Goal: Transaction & Acquisition: Purchase product/service

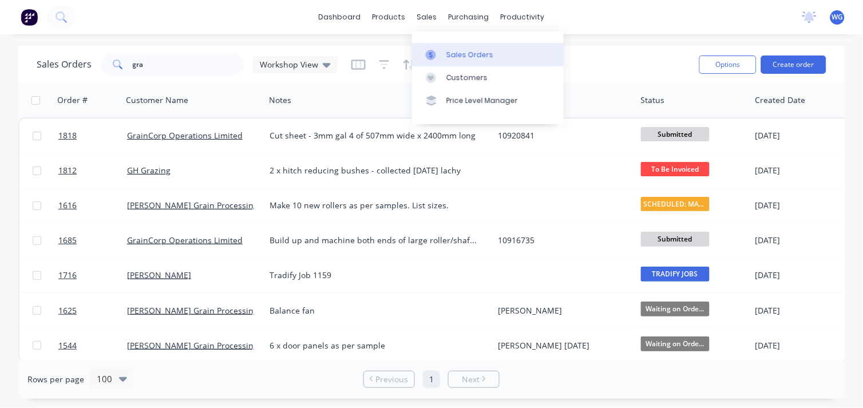
click at [451, 50] on div "Sales Orders" at bounding box center [470, 55] width 47 height 10
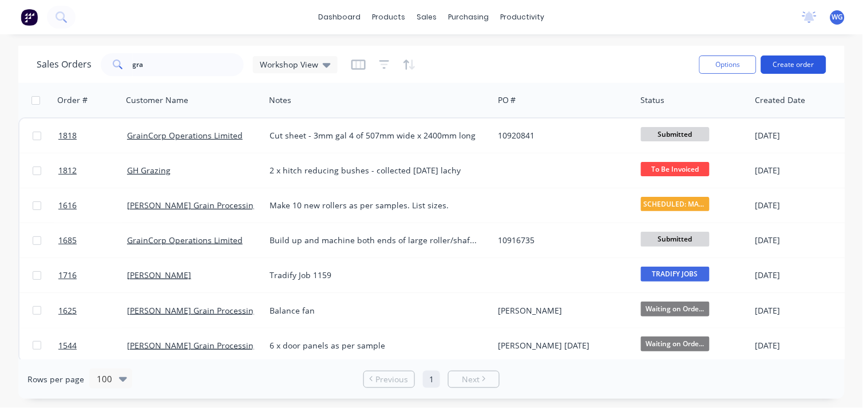
click at [797, 60] on button "Create order" at bounding box center [793, 65] width 65 height 18
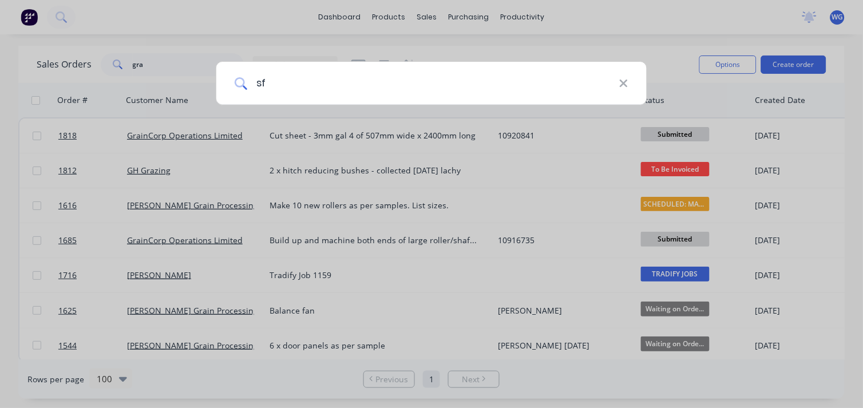
type input "sfm"
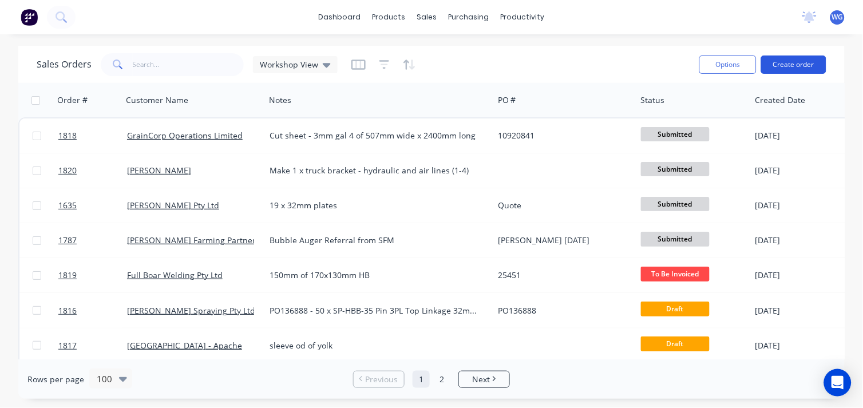
click at [788, 65] on button "Create order" at bounding box center [793, 65] width 65 height 18
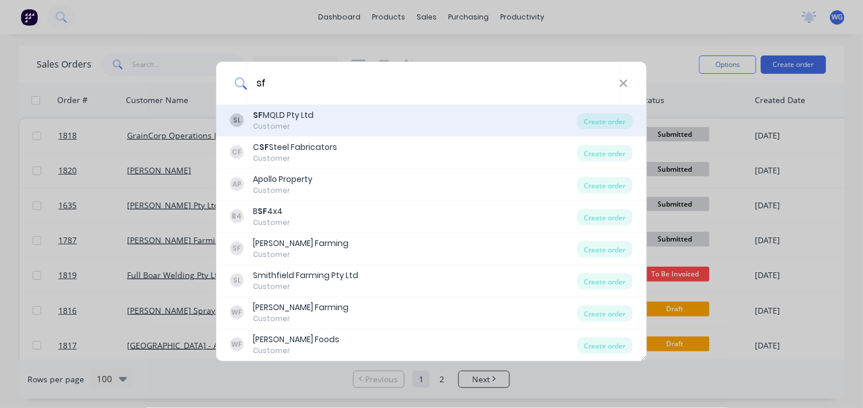
type input "sf"
click at [282, 121] on div "Customer" at bounding box center [283, 126] width 61 height 10
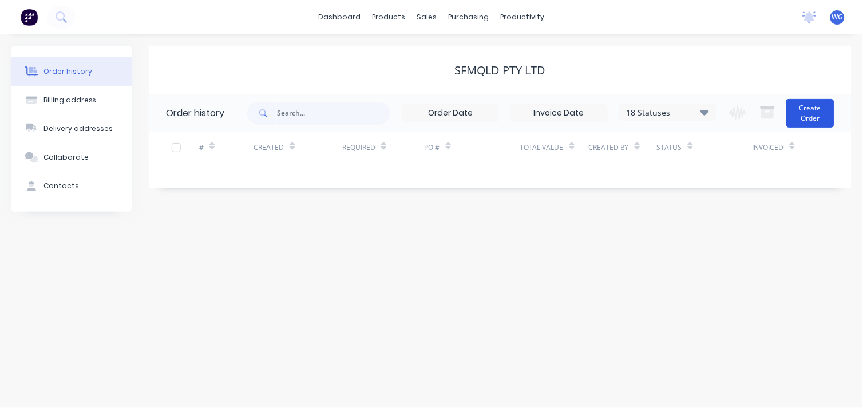
click at [801, 113] on button "Create Order" at bounding box center [811, 113] width 48 height 29
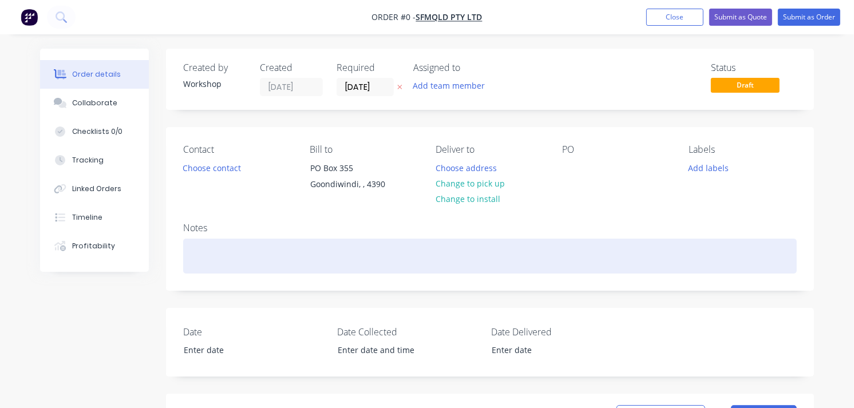
click at [248, 255] on div at bounding box center [490, 256] width 614 height 35
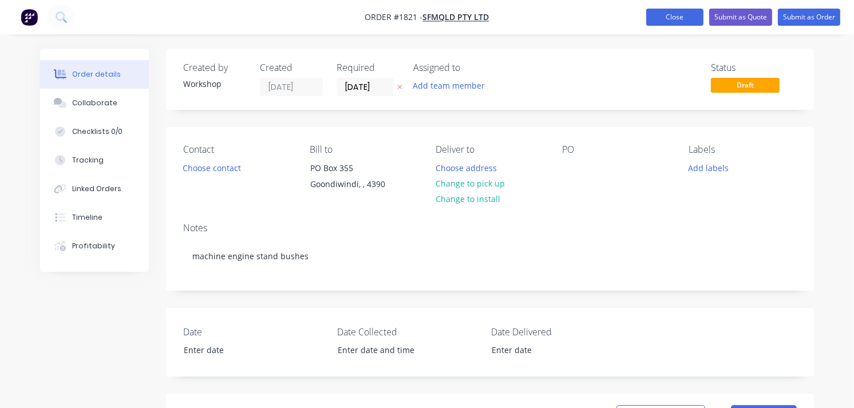
click at [685, 17] on button "Close" at bounding box center [674, 17] width 57 height 17
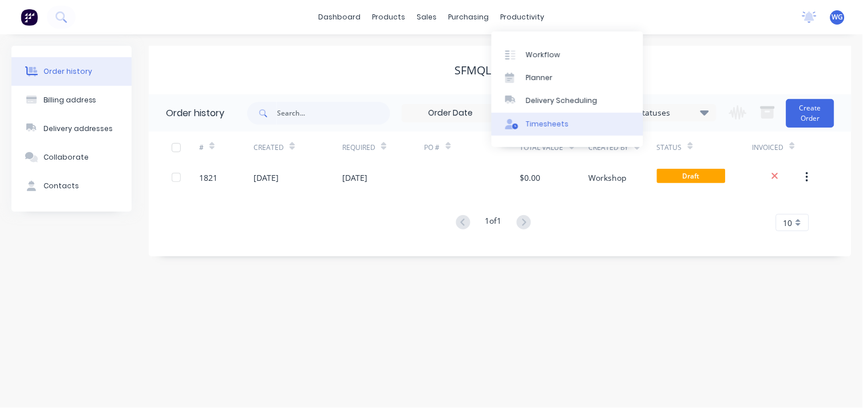
click at [527, 119] on div "Timesheets" at bounding box center [547, 124] width 43 height 10
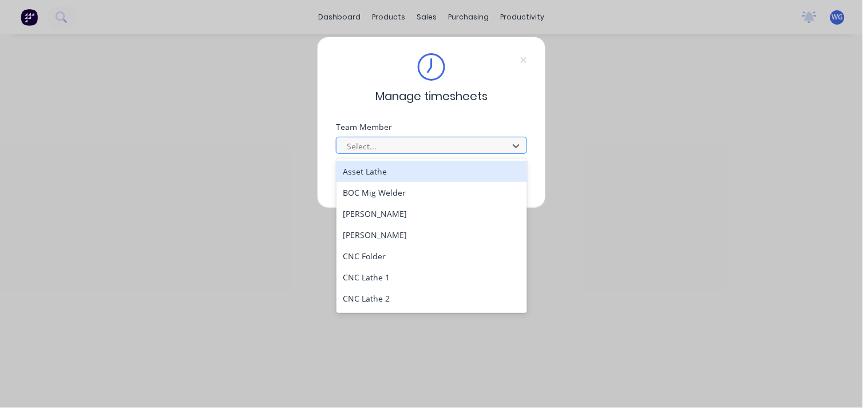
click at [388, 137] on div "Select..." at bounding box center [431, 145] width 191 height 17
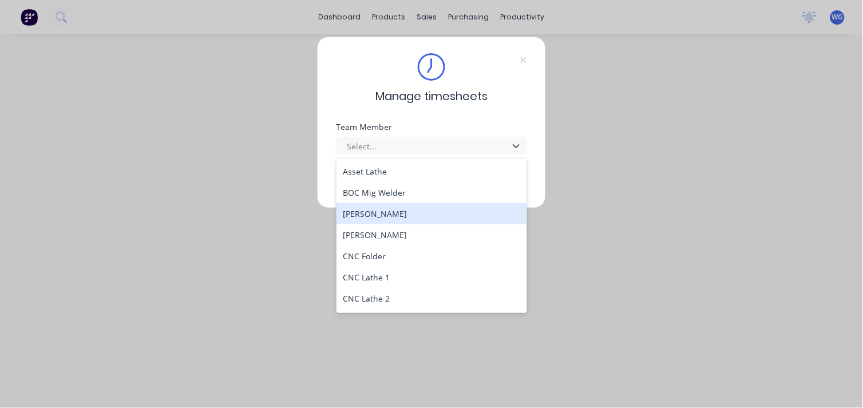
click at [376, 218] on div "[PERSON_NAME]" at bounding box center [432, 213] width 191 height 21
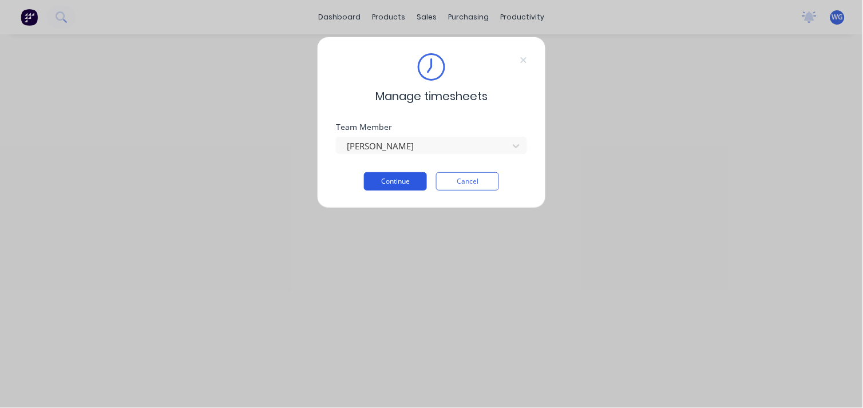
click at [409, 179] on button "Continue" at bounding box center [395, 181] width 63 height 18
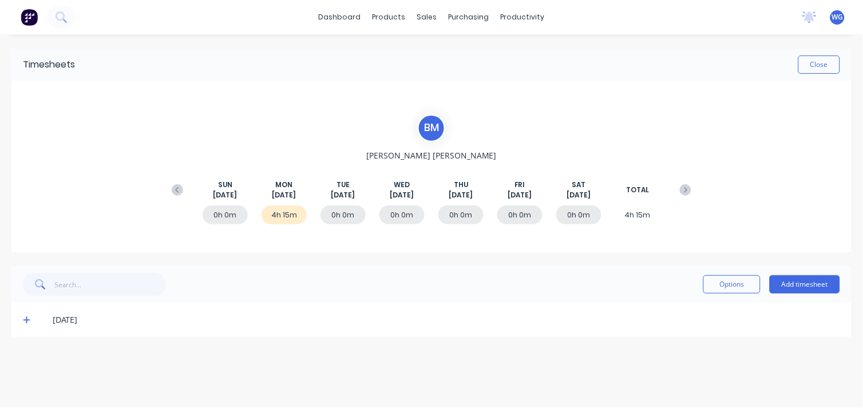
click at [29, 322] on icon at bounding box center [26, 320] width 7 height 8
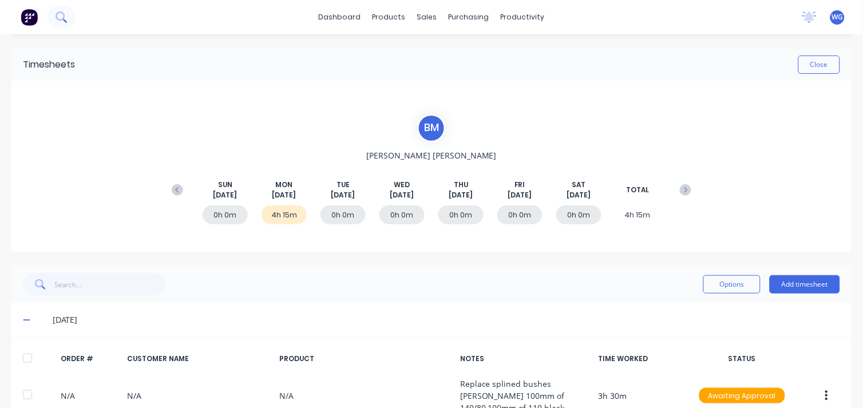
click at [61, 20] on icon at bounding box center [60, 15] width 9 height 9
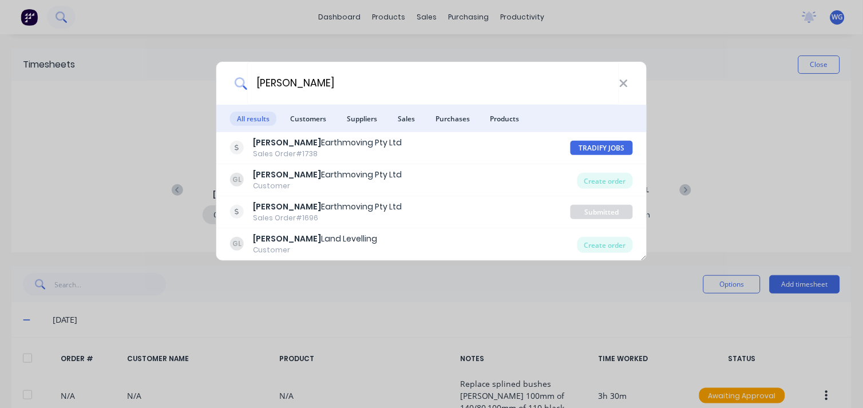
type input "[PERSON_NAME]"
click at [163, 63] on div "[PERSON_NAME] All results Customers Suppliers Sales Purchases Products [PERSON_…" at bounding box center [431, 204] width 863 height 408
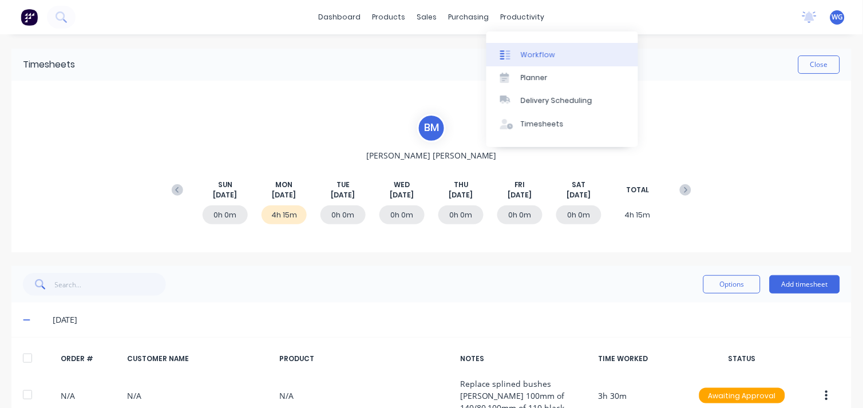
click at [536, 50] on div "Workflow" at bounding box center [538, 55] width 34 height 10
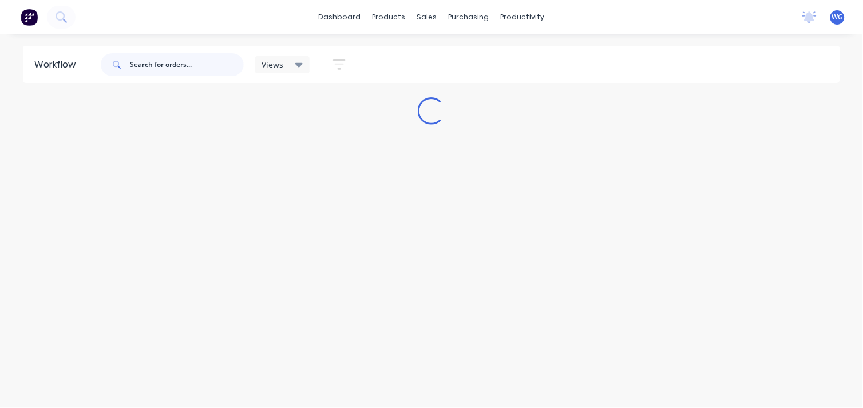
click at [185, 66] on input "text" at bounding box center [187, 64] width 113 height 23
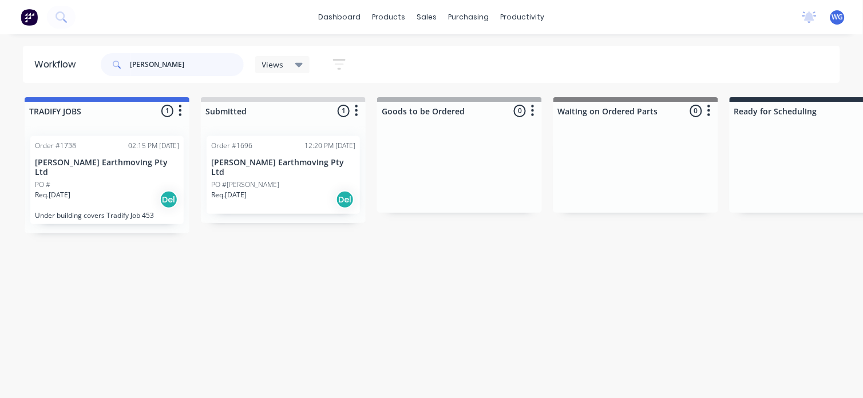
type input "[PERSON_NAME]"
click at [272, 191] on div "Req. [DATE] Del" at bounding box center [283, 199] width 144 height 19
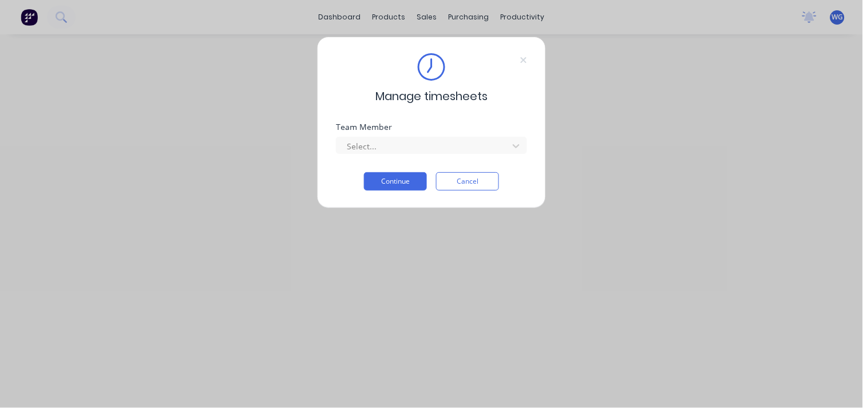
click at [507, 13] on div "Manage timesheets Team Member Select... Continue Cancel" at bounding box center [431, 204] width 863 height 408
click at [522, 61] on icon at bounding box center [523, 60] width 7 height 9
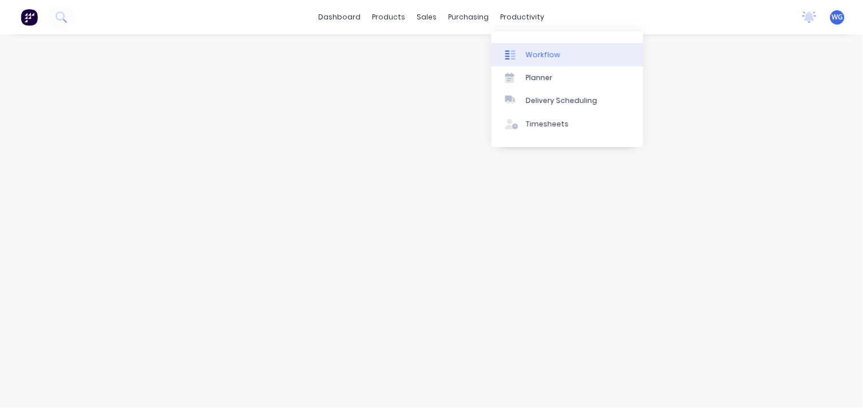
click at [533, 56] on div "Workflow" at bounding box center [543, 55] width 34 height 10
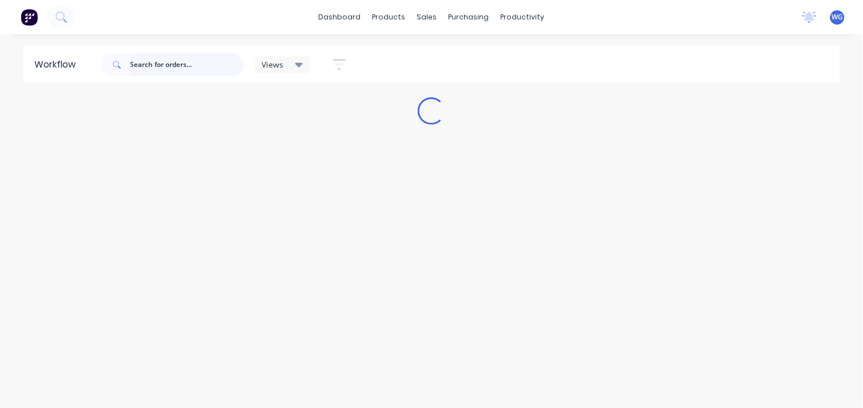
click at [168, 72] on input "text" at bounding box center [187, 64] width 113 height 23
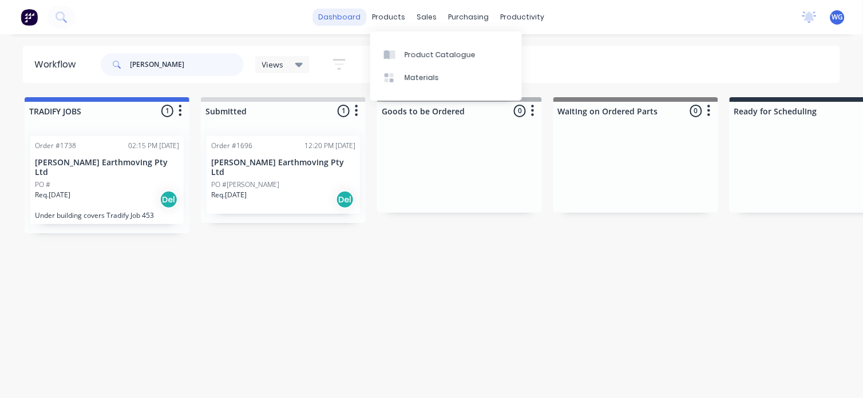
type input "[PERSON_NAME]"
click at [353, 20] on link "dashboard" at bounding box center [340, 17] width 54 height 17
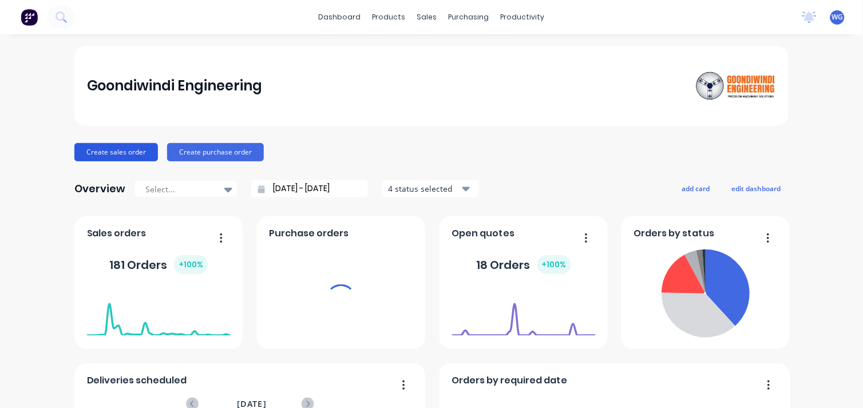
click at [110, 146] on button "Create sales order" at bounding box center [116, 152] width 84 height 18
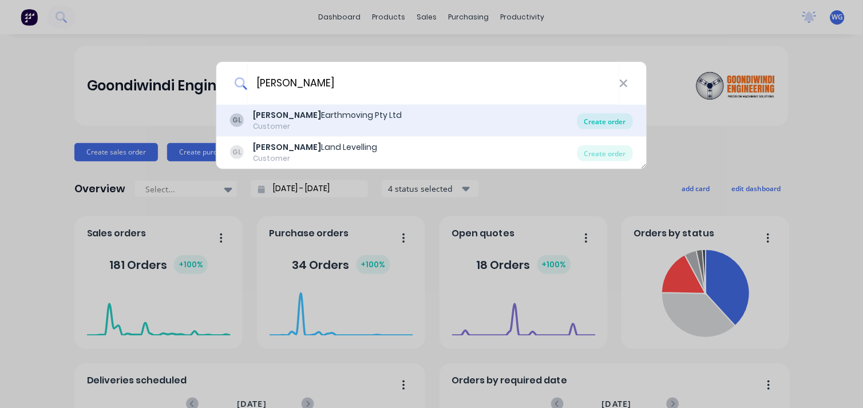
type input "[PERSON_NAME]"
click at [608, 121] on div "Create order" at bounding box center [606, 121] width 56 height 16
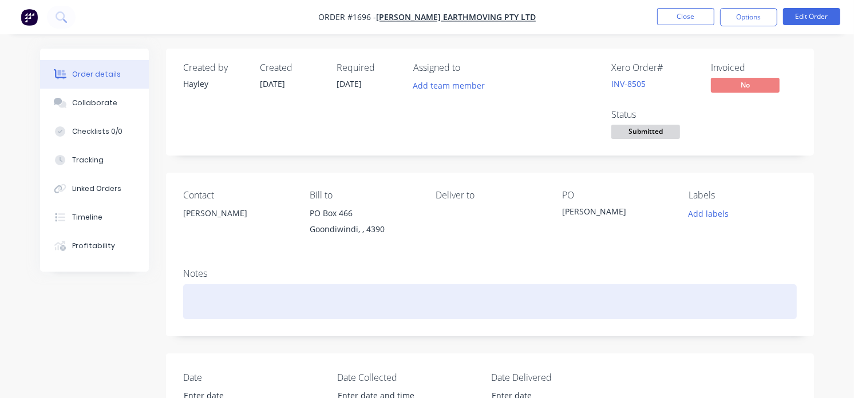
click at [216, 300] on div at bounding box center [490, 302] width 614 height 35
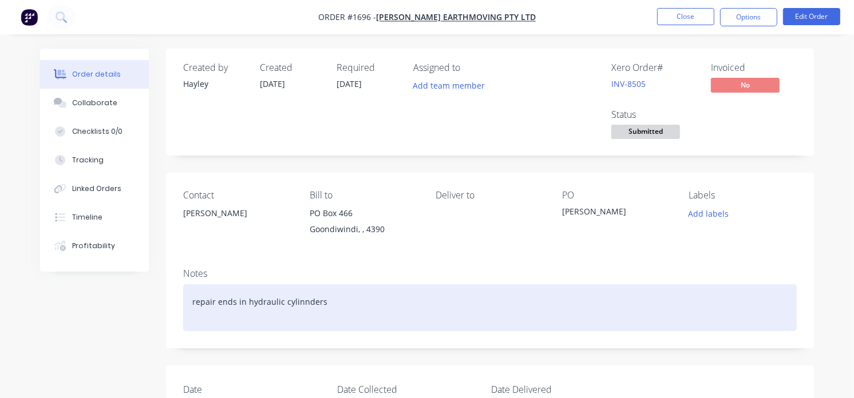
click at [191, 302] on div "repair ends in hydraulic cylinnders" at bounding box center [490, 308] width 614 height 47
drag, startPoint x: 311, startPoint y: 301, endPoint x: 362, endPoint y: 305, distance: 50.5
click at [310, 312] on div "2x repair ends in hydraulic cylinnders" at bounding box center [490, 308] width 614 height 47
click at [327, 304] on div "2x repair ends in hydraulic cylinders" at bounding box center [490, 308] width 614 height 47
click at [227, 315] on div "2x repair ends in hydraulic cylinders" at bounding box center [490, 308] width 614 height 47
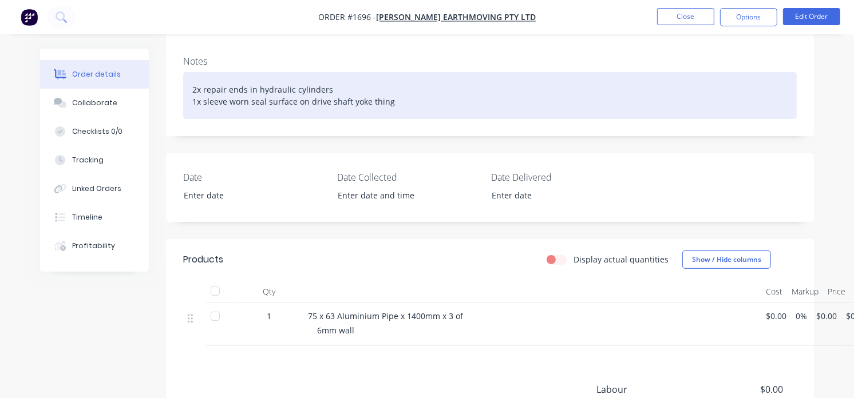
scroll to position [127, 0]
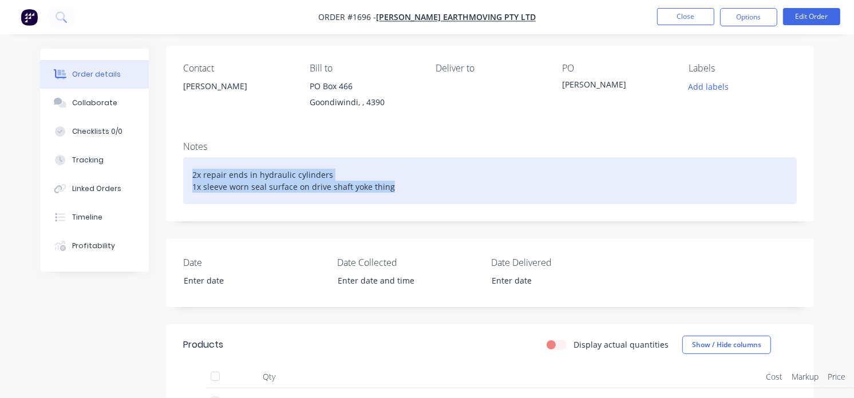
drag, startPoint x: 413, startPoint y: 190, endPoint x: 153, endPoint y: 173, distance: 260.4
click at [153, 173] on div "Order details Collaborate Checklists 0/0 Tracking Linked Orders Timeline Profit…" at bounding box center [427, 279] width 797 height 714
copy div "2x repair ends in hydraulic cylinders 1x sleeve worn seal surface on drive shaf…"
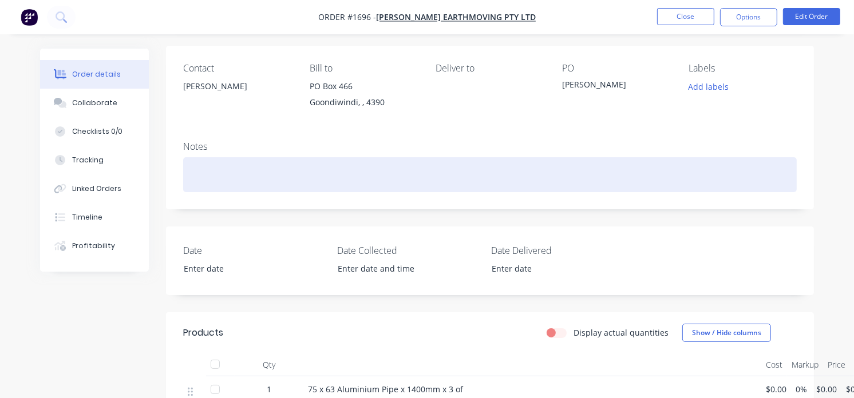
scroll to position [0, 0]
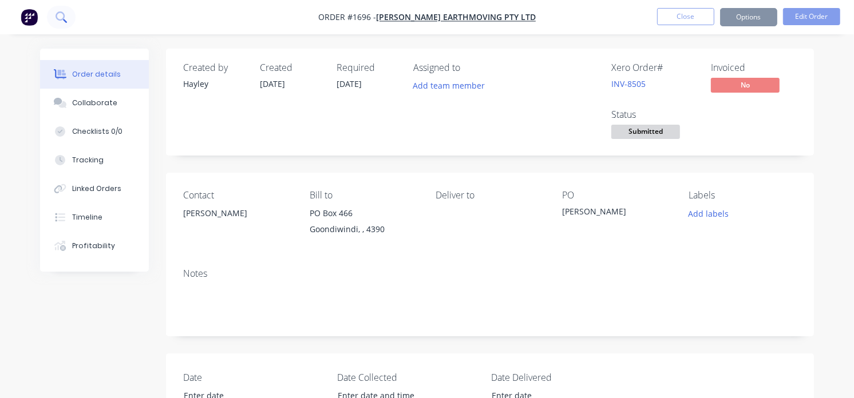
click at [62, 14] on icon at bounding box center [61, 16] width 11 height 11
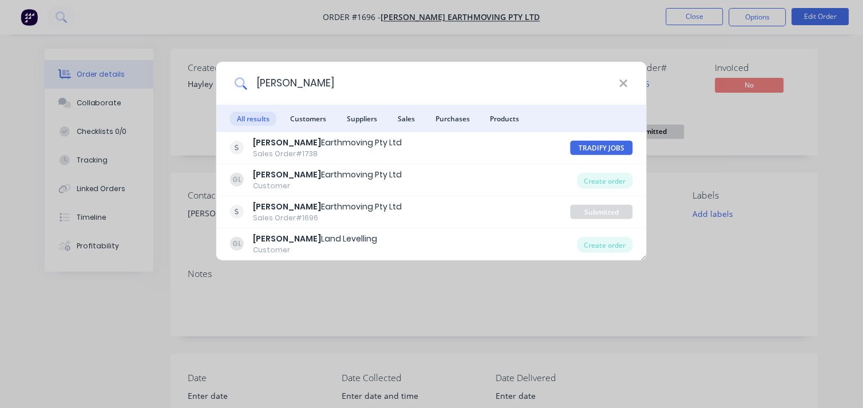
type input "[PERSON_NAME]"
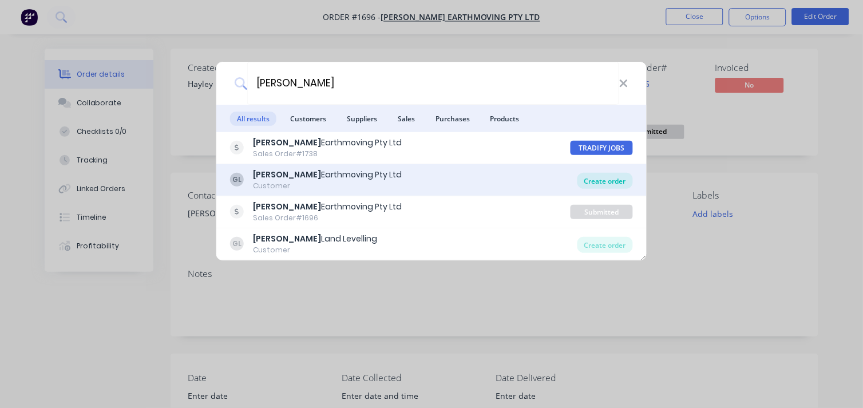
click at [608, 175] on div "Create order" at bounding box center [606, 181] width 56 height 16
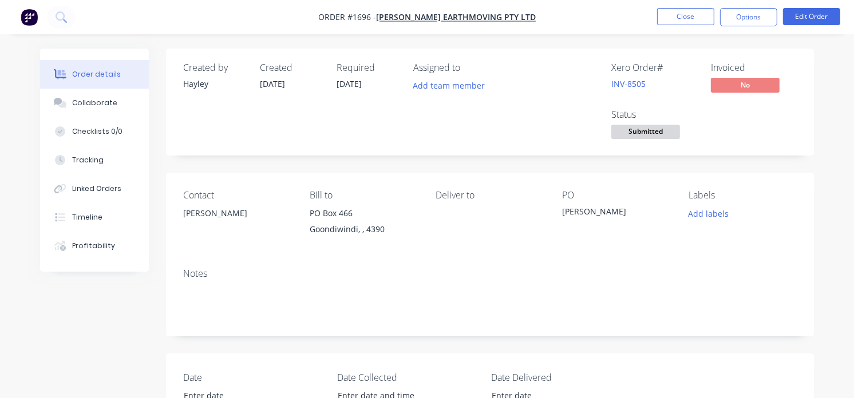
click at [34, 17] on img "button" at bounding box center [29, 17] width 17 height 17
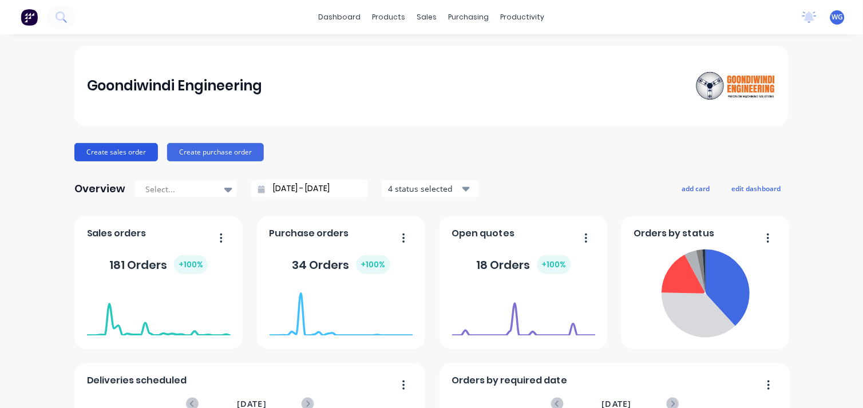
click at [121, 153] on button "Create sales order" at bounding box center [116, 152] width 84 height 18
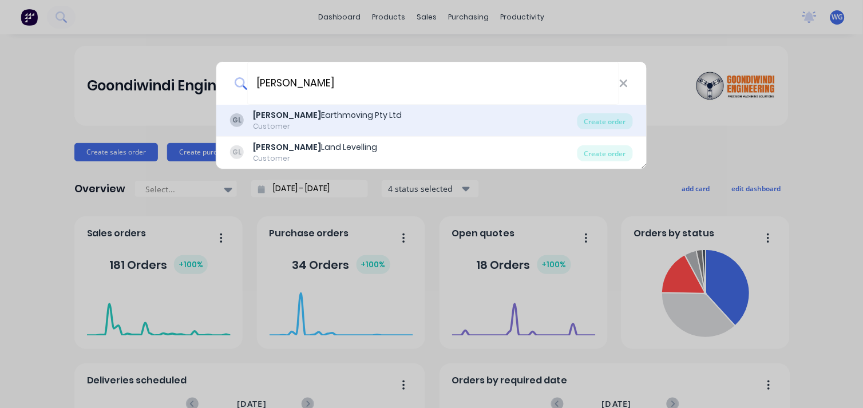
type input "[PERSON_NAME]"
click at [316, 119] on div "[PERSON_NAME] Earthmoving Pty Ltd" at bounding box center [327, 115] width 149 height 12
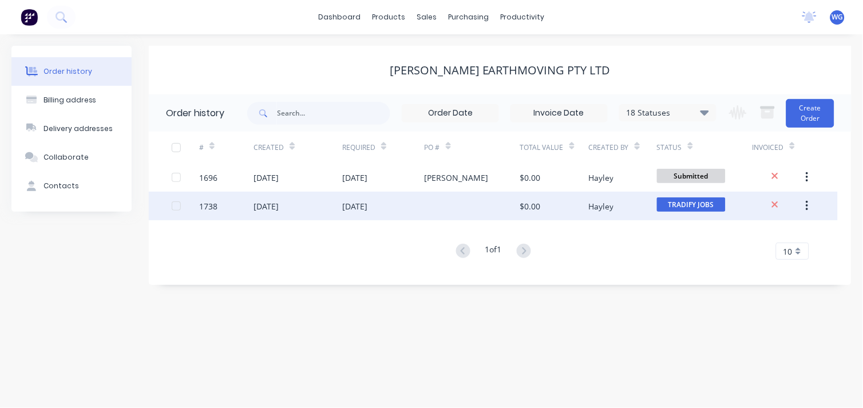
click at [279, 204] on div "[DATE]" at bounding box center [266, 206] width 25 height 12
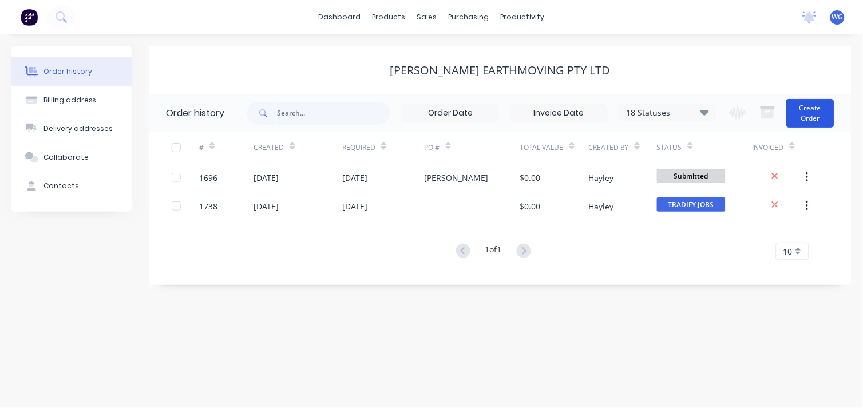
click at [803, 119] on button "Create Order" at bounding box center [811, 113] width 48 height 29
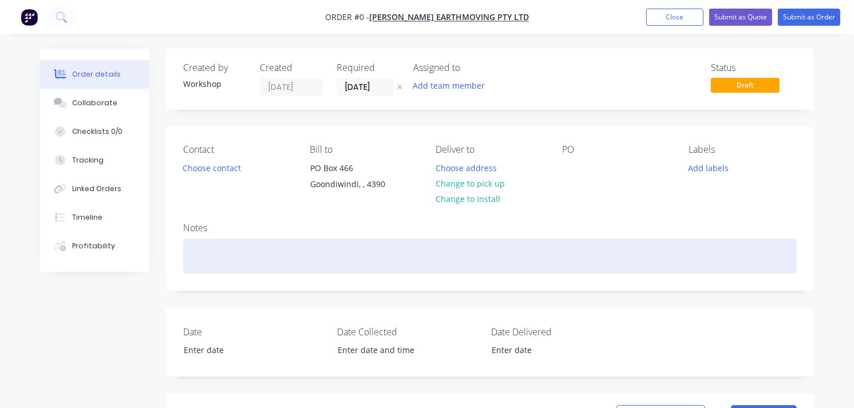
click at [219, 249] on div at bounding box center [490, 256] width 614 height 35
paste div
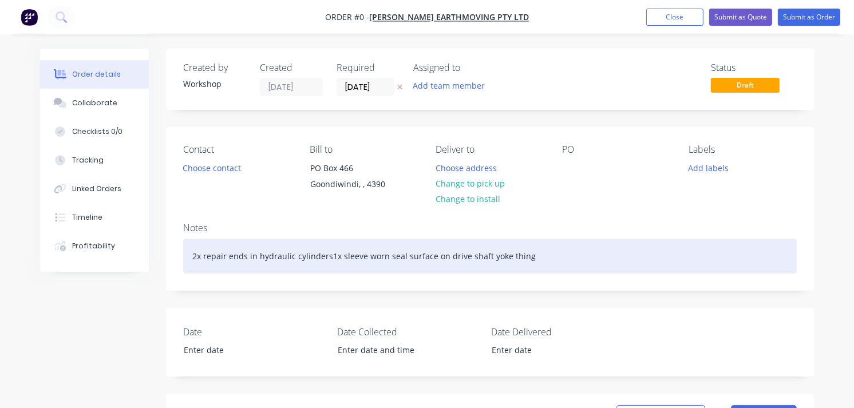
click at [325, 256] on div "2x repair ends in hydraulic cylinders1x sleeve worn seal surface on drive shaft…" at bounding box center [490, 256] width 614 height 35
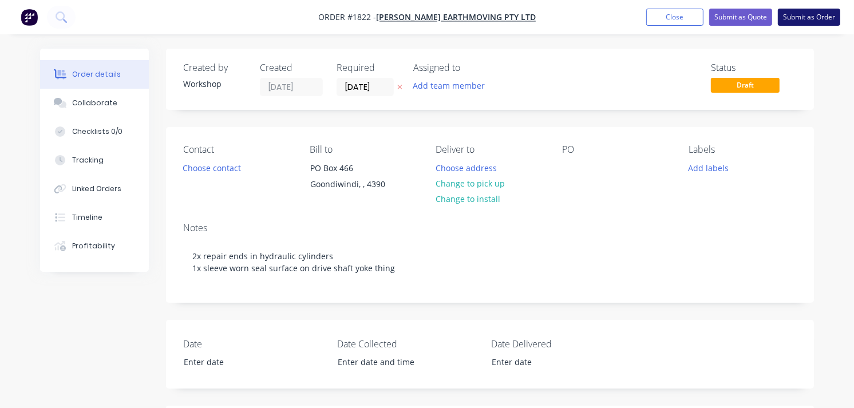
click at [796, 19] on button "Submit as Order" at bounding box center [809, 17] width 62 height 17
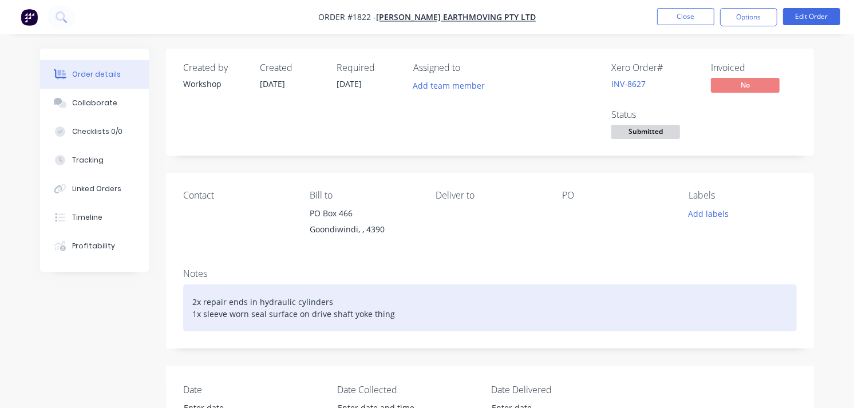
click at [345, 299] on div "2x repair ends in hydraulic cylinders 1x sleeve worn seal surface on drive shaf…" at bounding box center [490, 308] width 614 height 47
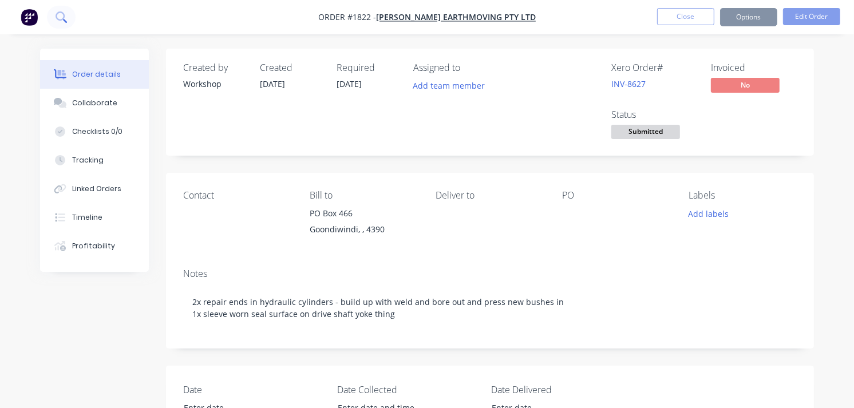
click at [58, 10] on button at bounding box center [61, 17] width 29 height 23
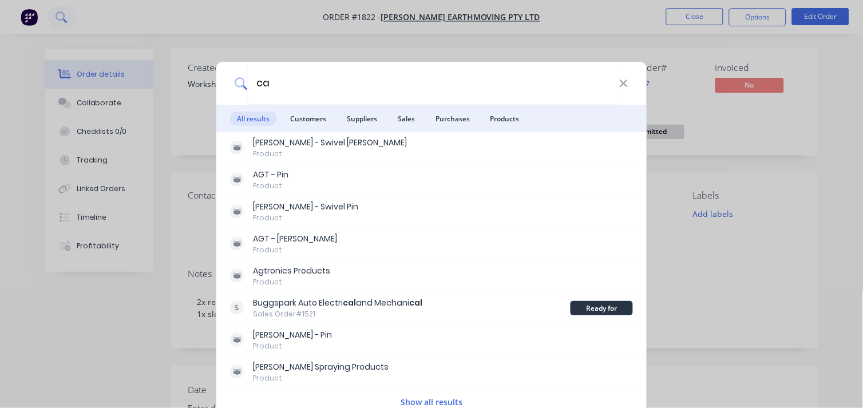
type input "c"
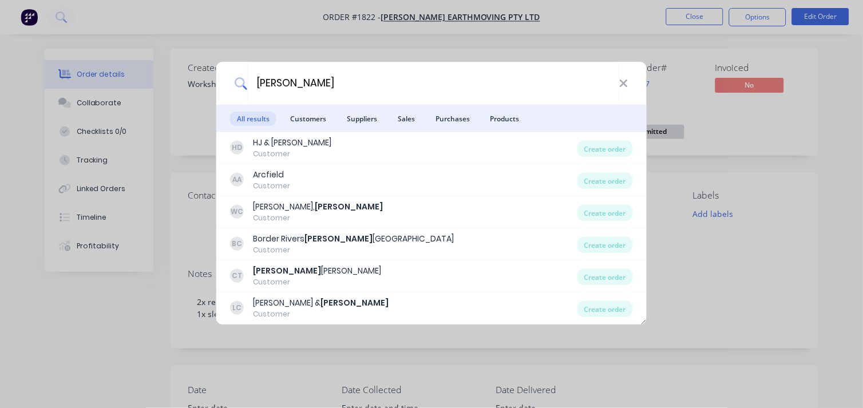
drag, startPoint x: 294, startPoint y: 82, endPoint x: 221, endPoint y: 80, distance: 73.3
click at [221, 80] on div "[PERSON_NAME]" at bounding box center [431, 83] width 431 height 43
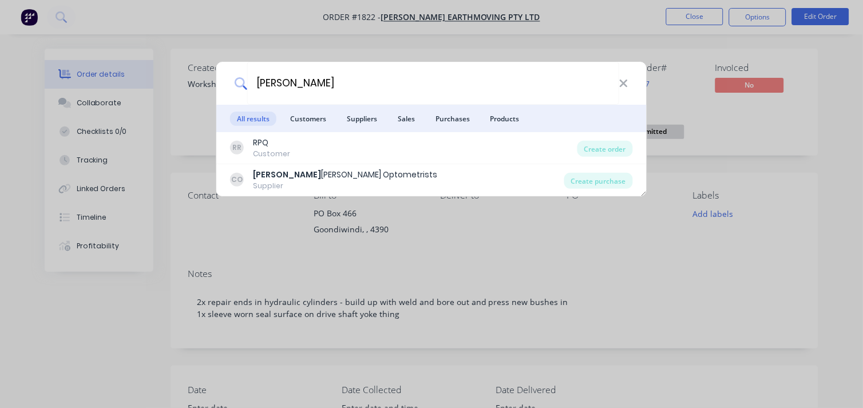
type input "[PERSON_NAME]"
